Goal: Navigation & Orientation: Understand site structure

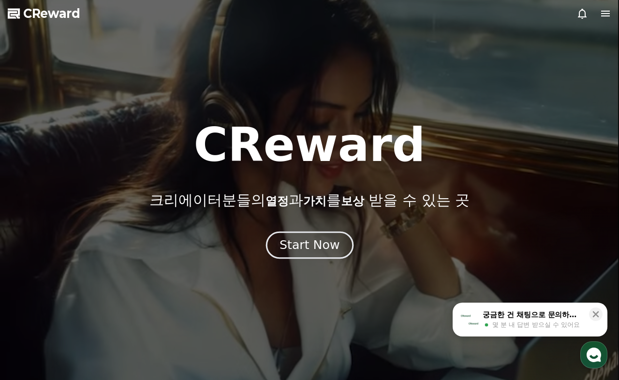
click at [307, 247] on div "Start Now" at bounding box center [310, 245] width 60 height 16
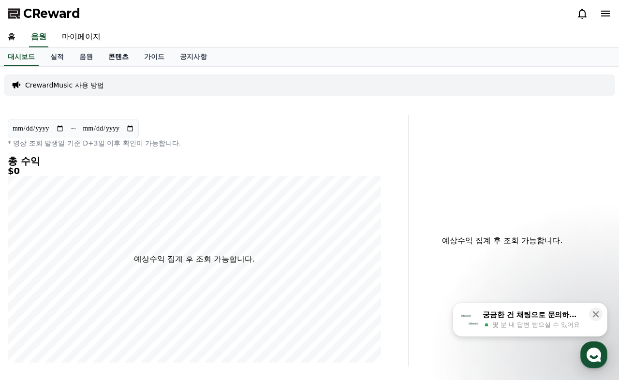
click at [121, 59] on link "콘텐츠" at bounding box center [119, 57] width 36 height 18
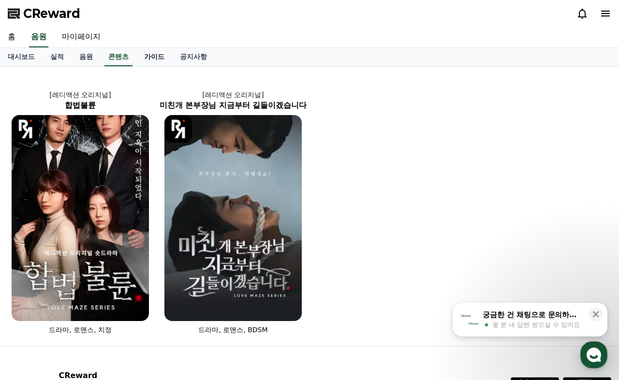
click at [154, 55] on link "가이드" at bounding box center [154, 57] width 36 height 18
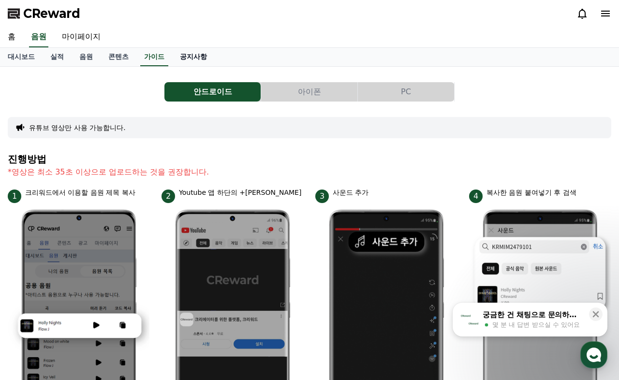
click at [191, 58] on link "공지사항" at bounding box center [193, 57] width 43 height 18
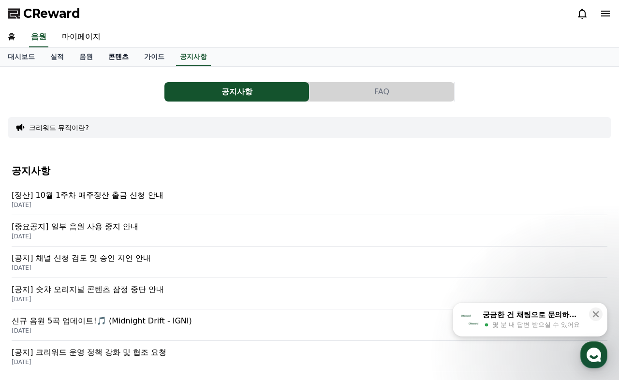
click at [110, 58] on link "콘텐츠" at bounding box center [119, 57] width 36 height 18
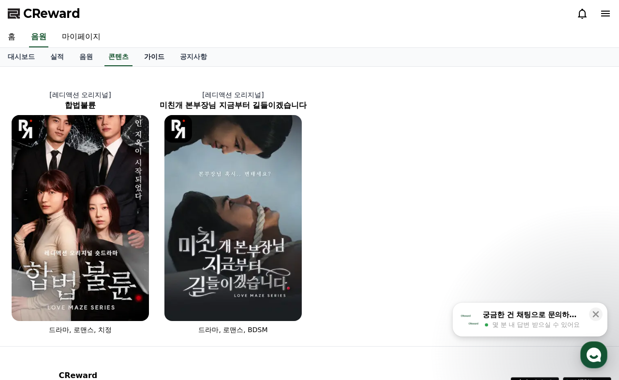
click at [170, 56] on link "가이드" at bounding box center [154, 57] width 36 height 18
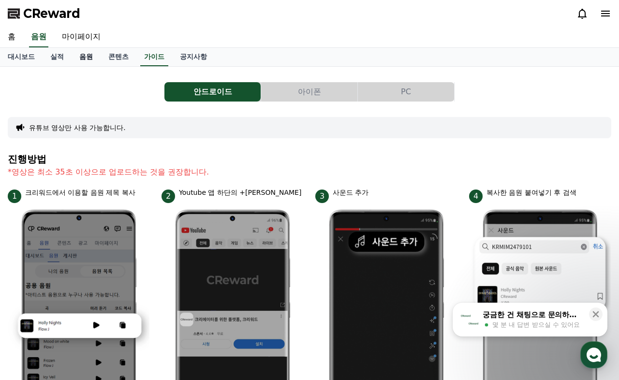
click at [85, 57] on link "음원" at bounding box center [86, 57] width 29 height 18
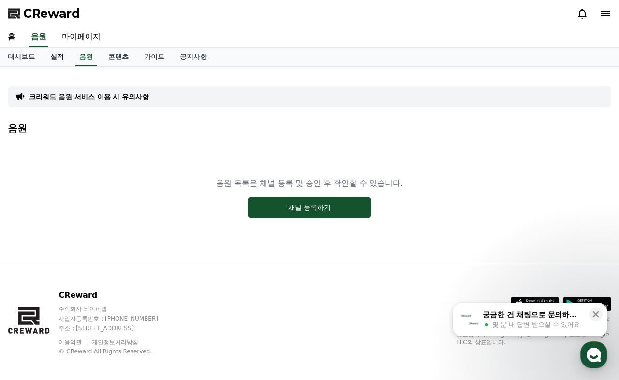
click at [60, 54] on link "실적" at bounding box center [57, 57] width 29 height 18
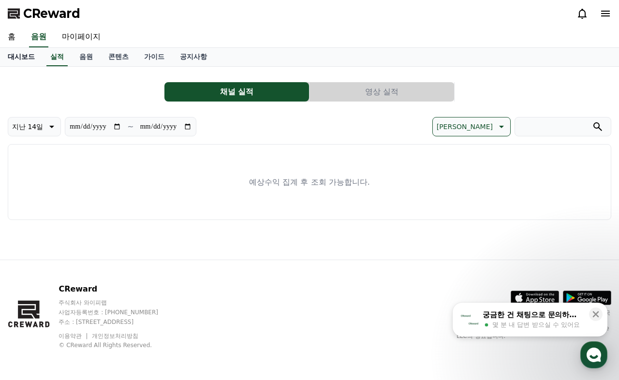
click at [29, 58] on link "대시보드" at bounding box center [21, 57] width 43 height 18
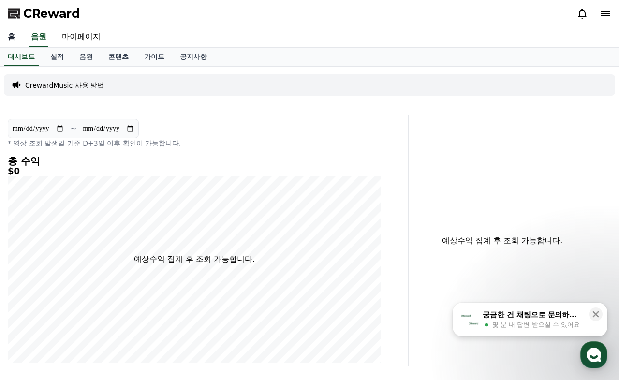
click at [18, 36] on link "홈" at bounding box center [11, 37] width 23 height 20
